Goal: Find contact information: Find contact information

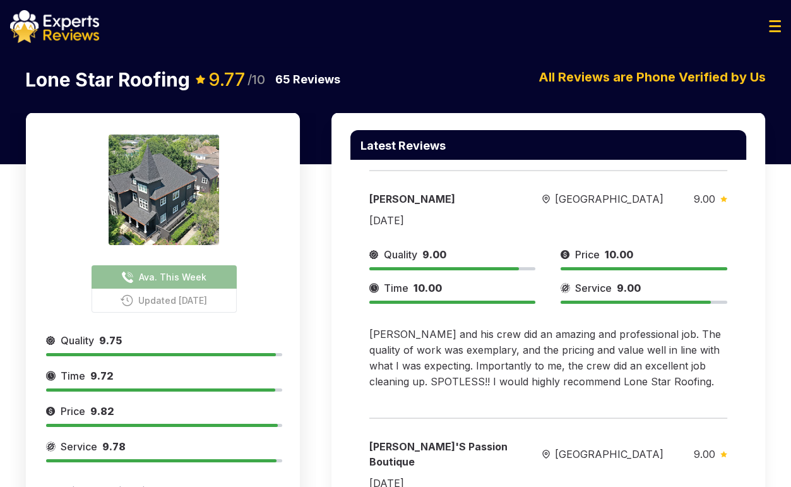
click at [162, 277] on span "Ava. This Week" at bounding box center [173, 276] width 68 height 13
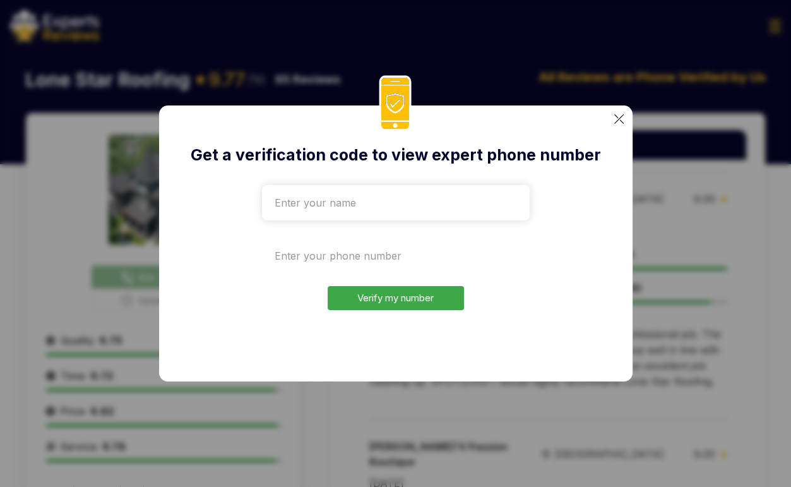
click at [339, 246] on input "tel" at bounding box center [396, 255] width 268 height 35
paste input "+1308"
type input "+1308"
click at [319, 195] on input "text" at bounding box center [396, 202] width 268 height 35
type input "test"
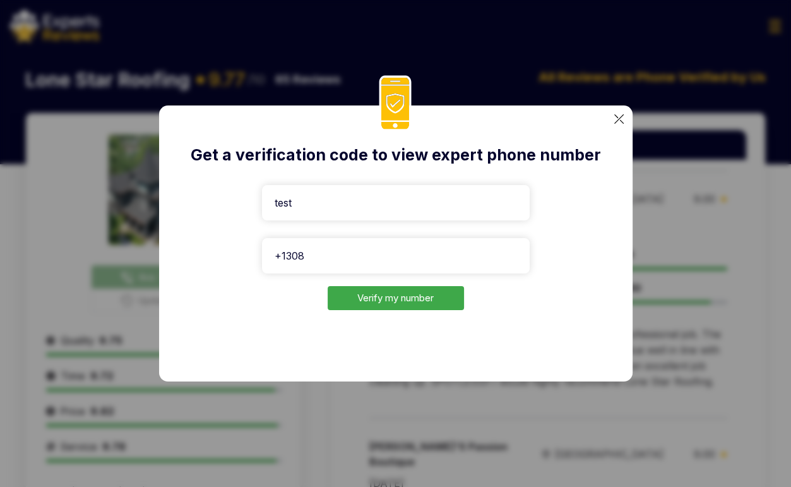
drag, startPoint x: 697, startPoint y: 143, endPoint x: 520, endPoint y: 226, distance: 195.5
click at [696, 144] on div "Get a verification code to view expert phone number test +1308 Verify my number" at bounding box center [395, 243] width 791 height 487
click at [386, 250] on input "+1308" at bounding box center [396, 255] width 268 height 35
paste input "[PHONE_NUMBER]"
click at [290, 253] on input "[PHONE_NUMBER]" at bounding box center [396, 255] width 268 height 35
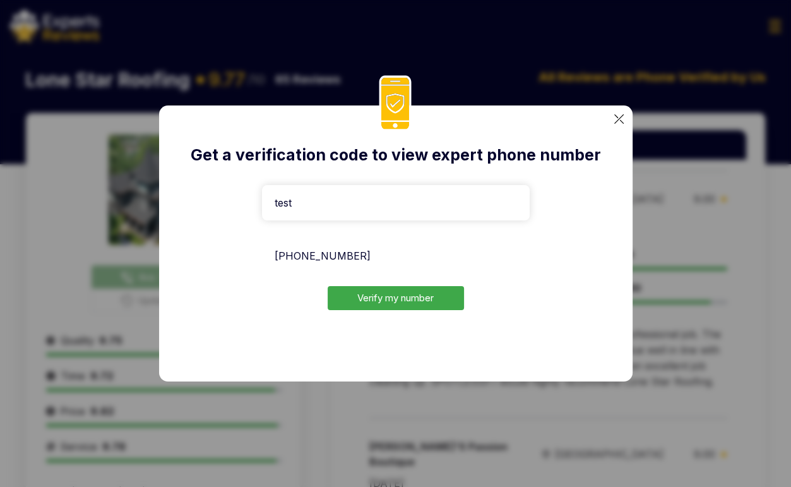
click at [450, 256] on input "[PHONE_NUMBER]" at bounding box center [396, 255] width 268 height 35
type input "[PHONE_NUMBER]"
click at [356, 304] on button "Verify my number" at bounding box center [396, 298] width 136 height 25
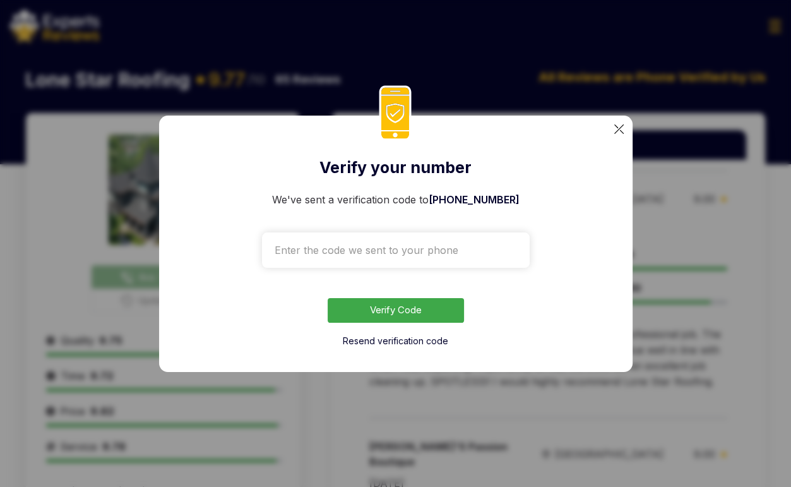
click at [622, 129] on img at bounding box center [618, 128] width 9 height 9
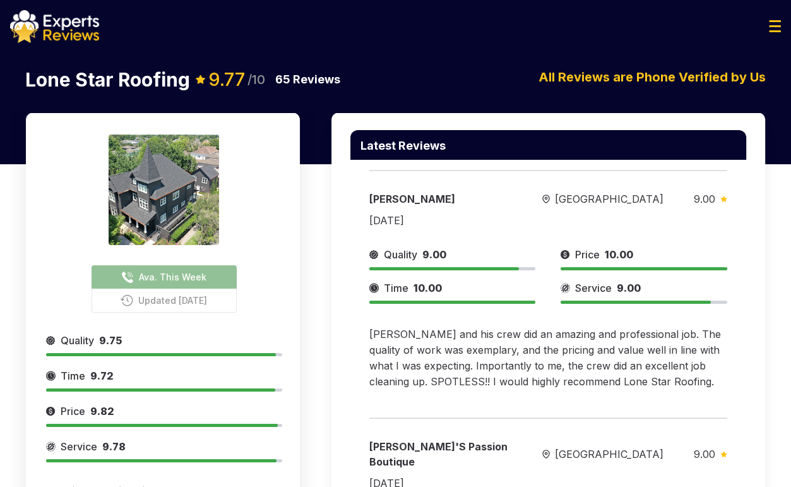
click at [176, 278] on span "Ava. This Week" at bounding box center [173, 276] width 68 height 13
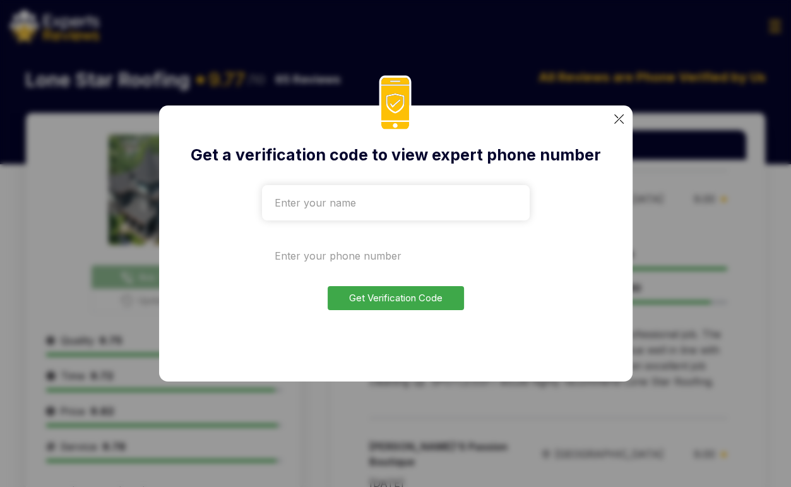
click at [316, 242] on input "tel" at bounding box center [396, 255] width 268 height 35
paste input "[PHONE_NUMBER]"
type input "[PHONE_NUMBER]"
click at [303, 206] on input "text" at bounding box center [396, 202] width 268 height 35
paste input "19708072822"
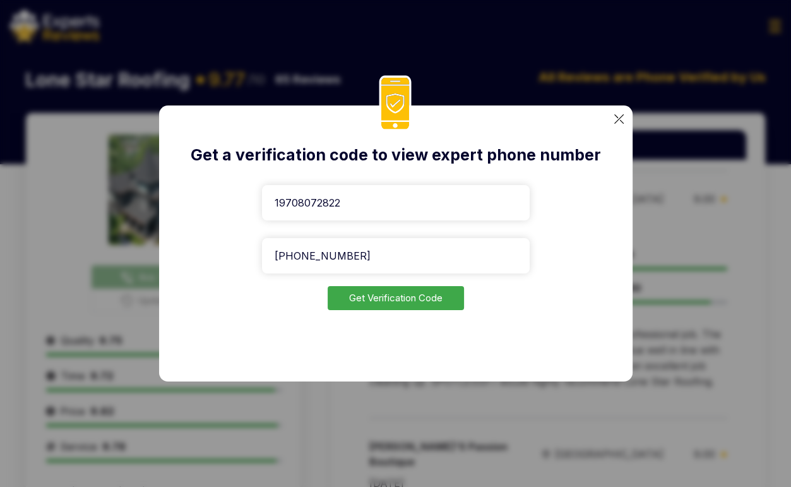
drag, startPoint x: 275, startPoint y: 203, endPoint x: 359, endPoint y: 200, distance: 83.4
click at [359, 200] on input "19708072822" at bounding box center [396, 202] width 268 height 35
click at [273, 204] on input "19708072822" at bounding box center [396, 202] width 268 height 35
drag, startPoint x: 278, startPoint y: 203, endPoint x: 266, endPoint y: 203, distance: 12.6
click at [266, 203] on input "19708072822" at bounding box center [396, 202] width 268 height 35
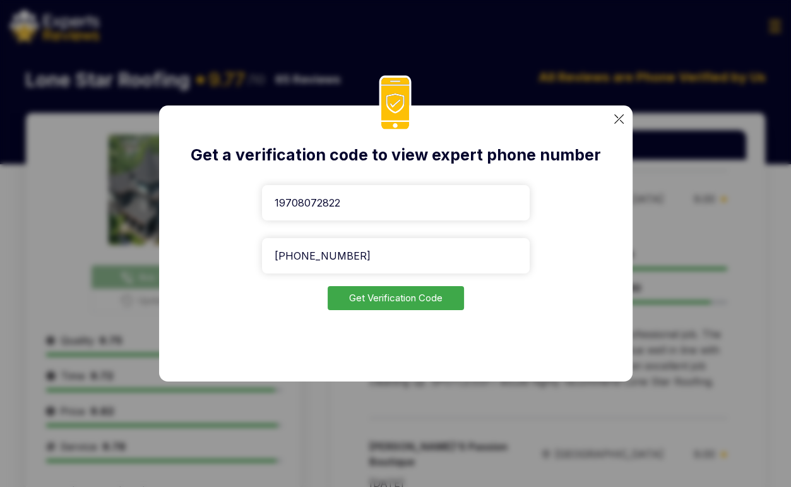
type input "19708072822"
drag, startPoint x: 289, startPoint y: 254, endPoint x: 251, endPoint y: 254, distance: 37.9
click at [253, 254] on div "Get a verification code to view expert phone number [PHONE_NUMBER] [PHONE_NUMBE…" at bounding box center [396, 243] width 474 height 276
click at [282, 256] on input "[PHONE_NUMBER]" at bounding box center [396, 255] width 268 height 35
drag, startPoint x: 481, startPoint y: 261, endPoint x: 167, endPoint y: 258, distance: 314.5
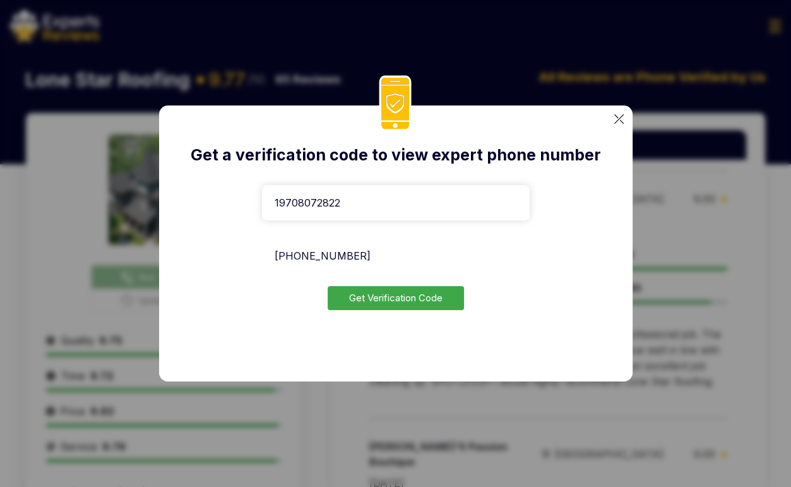
click at [167, 258] on div "Get a verification code to view expert phone number [PHONE_NUMBER] [PHONE_NUMBE…" at bounding box center [396, 243] width 474 height 276
paste input "tel"
type input "[PHONE_NUMBER]"
drag, startPoint x: 354, startPoint y: 201, endPoint x: 136, endPoint y: 202, distance: 218.5
click at [136, 202] on div "Get a verification code to view expert phone number [PHONE_NUMBER] [PHONE_NUMBE…" at bounding box center [395, 243] width 791 height 487
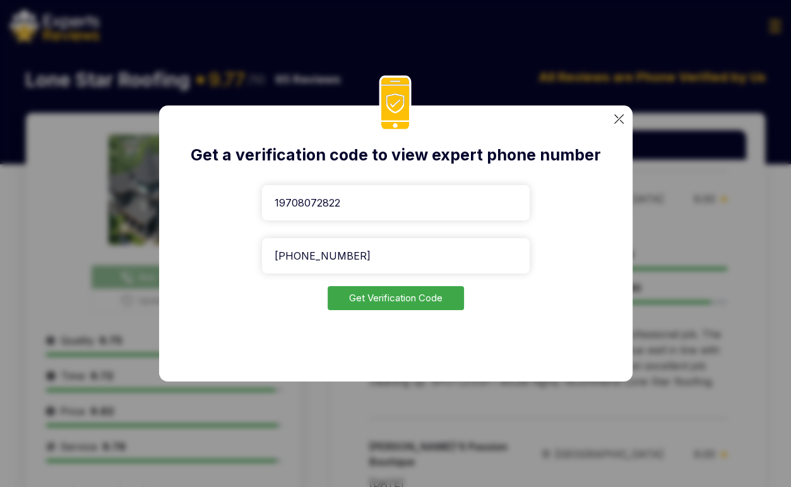
click at [279, 201] on input "19708072822" at bounding box center [396, 202] width 268 height 35
drag, startPoint x: 289, startPoint y: 253, endPoint x: 270, endPoint y: 253, distance: 18.3
click at [270, 253] on input "[PHONE_NUMBER]" at bounding box center [396, 255] width 268 height 35
click at [401, 299] on button "Get Verification Code" at bounding box center [396, 298] width 136 height 25
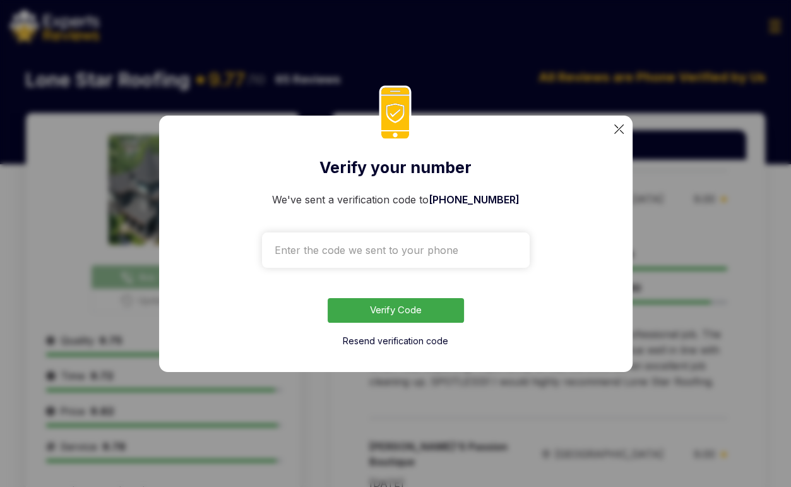
click at [617, 127] on img at bounding box center [618, 128] width 9 height 9
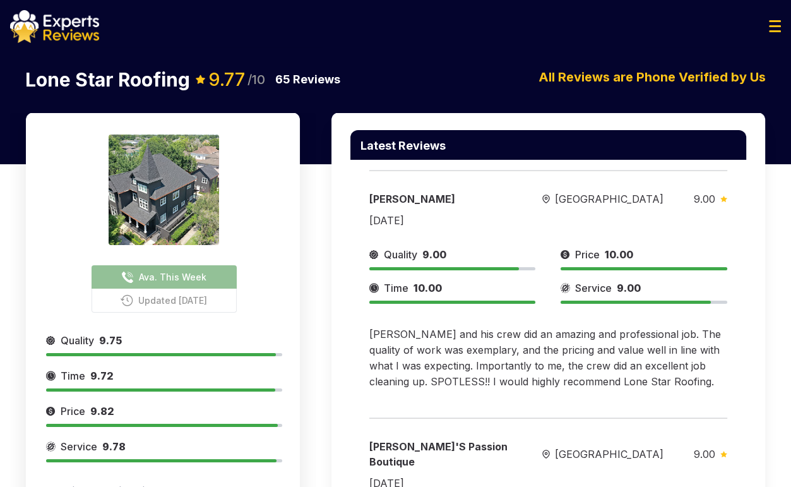
click at [775, 274] on div "Latest Reviews [PERSON_NAME][GEOGRAPHIC_DATA] 9.00 [DATE] Quality 9.00 Price 10…" at bounding box center [548, 355] width 465 height 487
click at [756, 271] on div "Latest Reviews [PERSON_NAME][GEOGRAPHIC_DATA] 9.00 [DATE] Quality 9.00 Price 10…" at bounding box center [548, 388] width 434 height 552
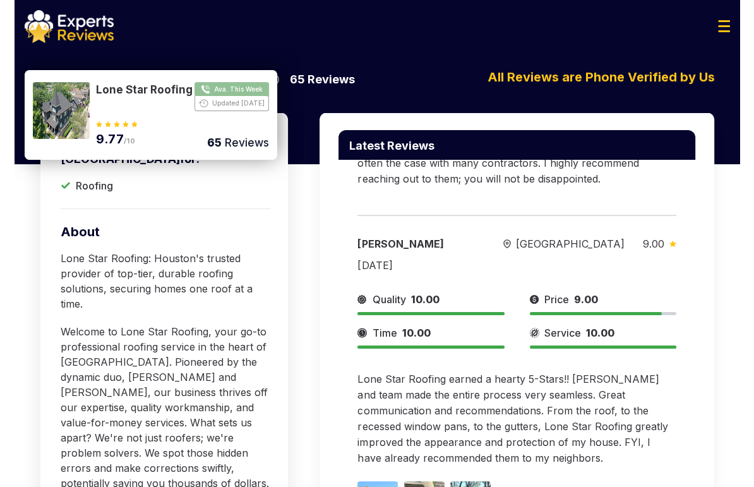
scroll to position [355, 0]
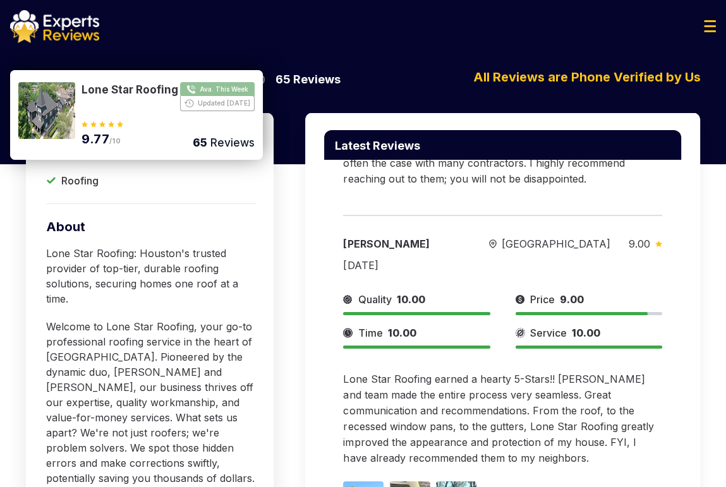
click at [0, 61] on html "Trust matters — every review is 100% real Verified by phone: we confirm the rev…" at bounding box center [363, 351] width 726 height 703
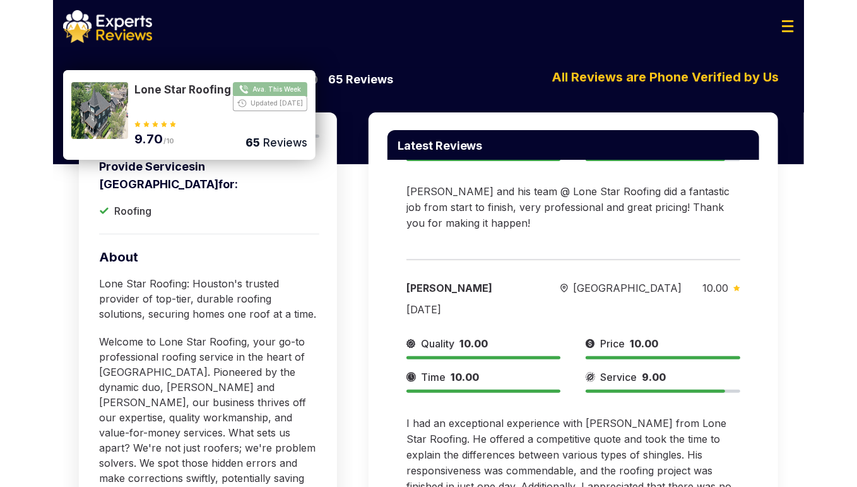
scroll to position [887, 0]
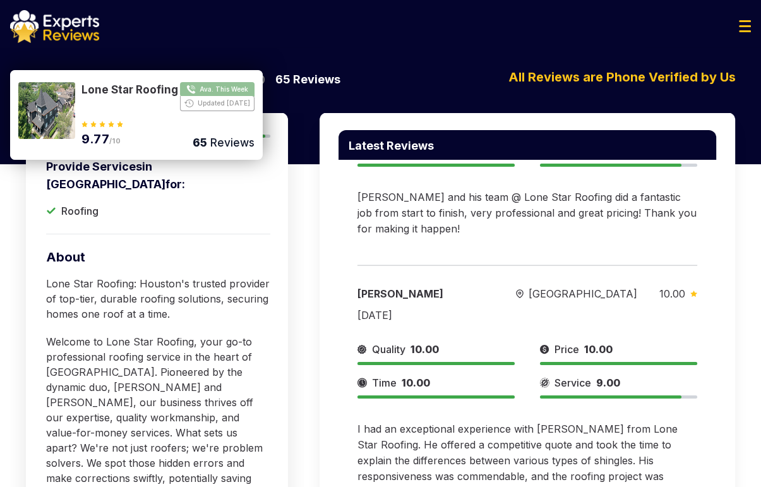
click at [736, 237] on div "Latest Reviews [PERSON_NAME][GEOGRAPHIC_DATA] 9.00 [DATE] Quality 9.00 Price 10…" at bounding box center [527, 355] width 447 height 487
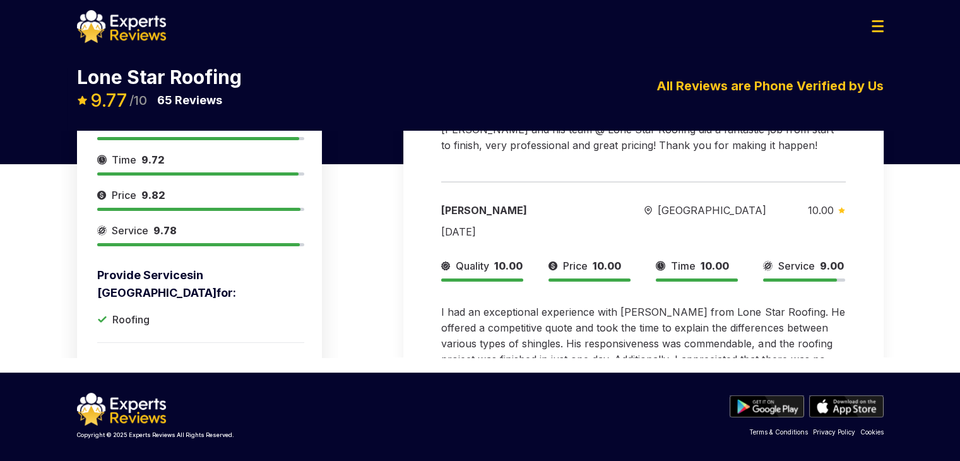
scroll to position [551, 0]
